Goal: Information Seeking & Learning: Find contact information

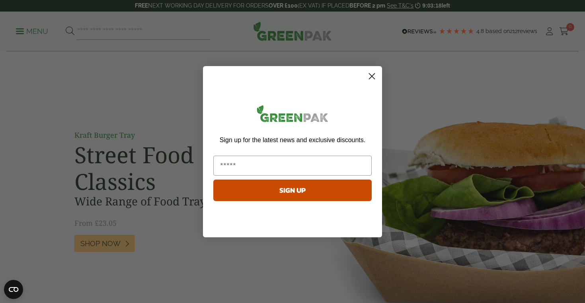
click at [373, 77] on icon "Close dialog" at bounding box center [372, 76] width 6 height 6
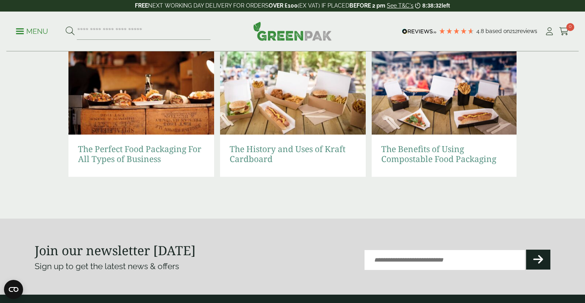
scroll to position [1834, 0]
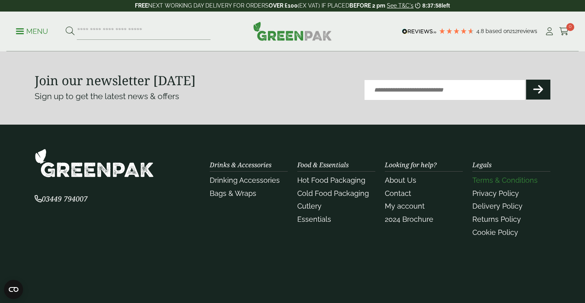
click at [502, 178] on link "Terms & Conditions" at bounding box center [505, 180] width 65 height 8
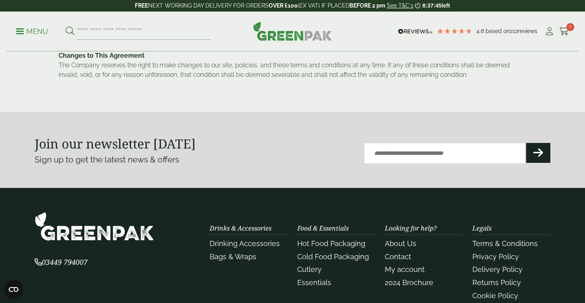
scroll to position [768, 0]
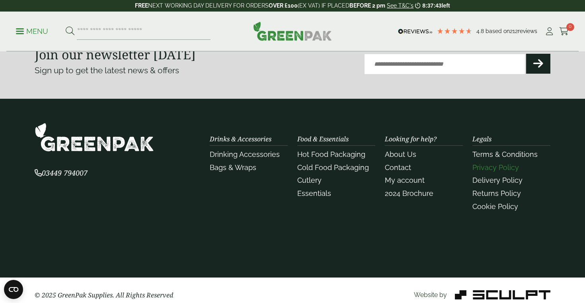
click at [490, 163] on link "Privacy Policy" at bounding box center [496, 167] width 47 height 8
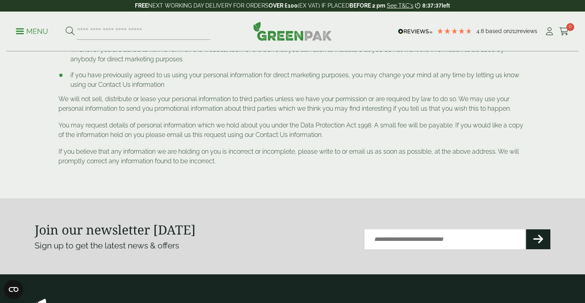
scroll to position [690, 0]
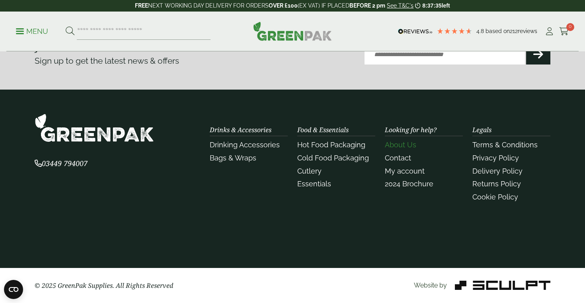
click at [405, 147] on link "About Us" at bounding box center [400, 145] width 31 height 8
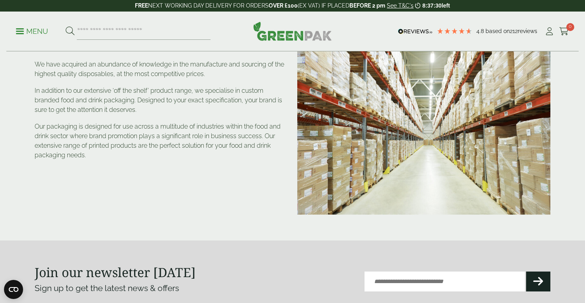
scroll to position [291, 0]
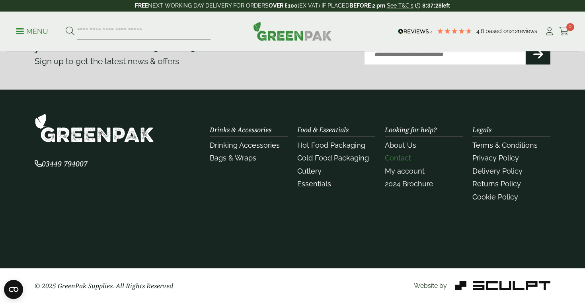
click at [400, 158] on link "Contact" at bounding box center [398, 158] width 26 height 8
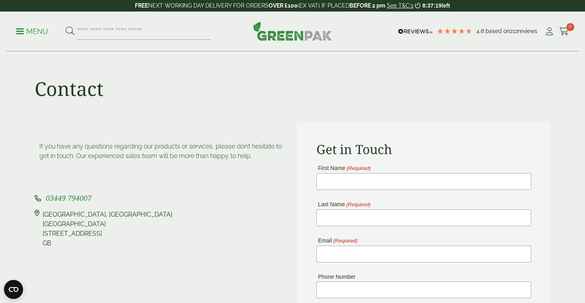
drag, startPoint x: 65, startPoint y: 233, endPoint x: 100, endPoint y: 233, distance: 34.6
click at [100, 233] on div "[STREET_ADDRESS]" at bounding box center [108, 229] width 130 height 38
copy div "YO19 6PW"
click at [262, 35] on img at bounding box center [292, 30] width 79 height 19
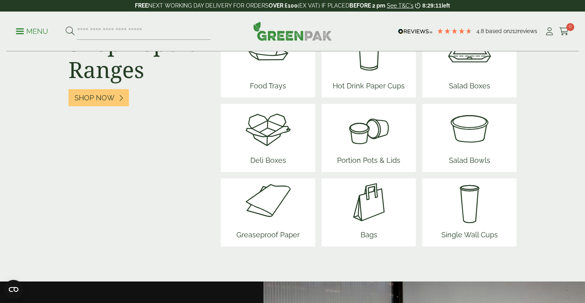
scroll to position [998, 0]
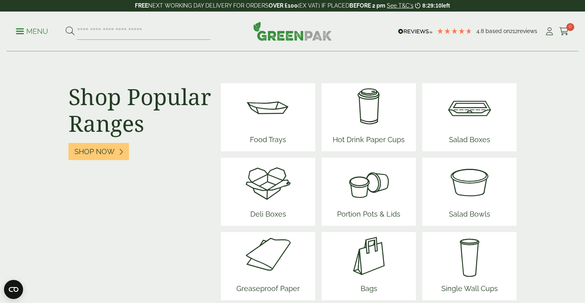
click at [367, 127] on img at bounding box center [369, 107] width 78 height 48
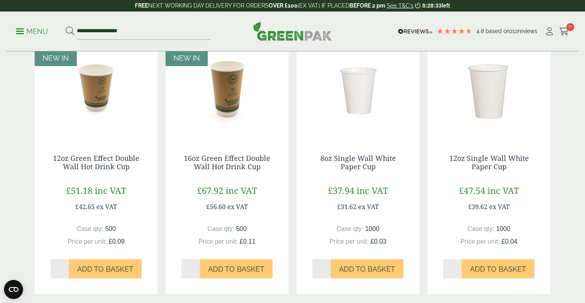
scroll to position [704, 0]
